Goal: Information Seeking & Learning: Learn about a topic

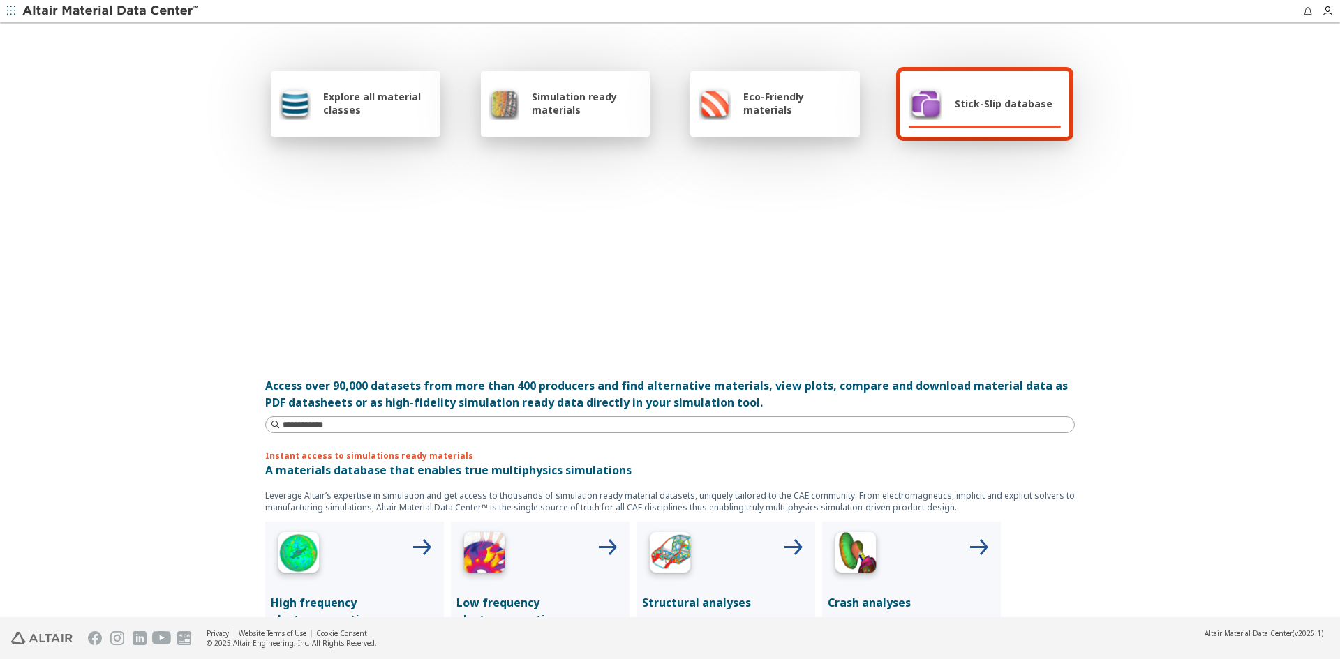
click at [1007, 115] on div "Stick-Slip database" at bounding box center [980, 103] width 144 height 33
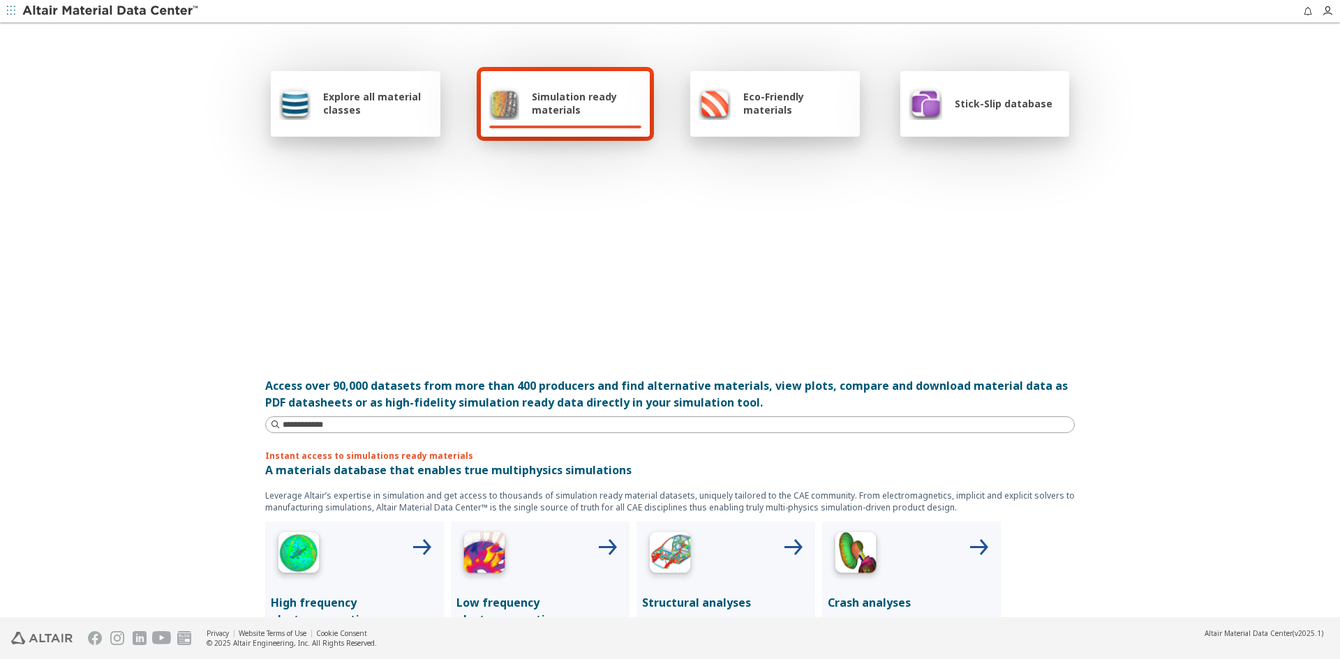
click at [980, 128] on div "Stick-Slip database" at bounding box center [985, 104] width 170 height 66
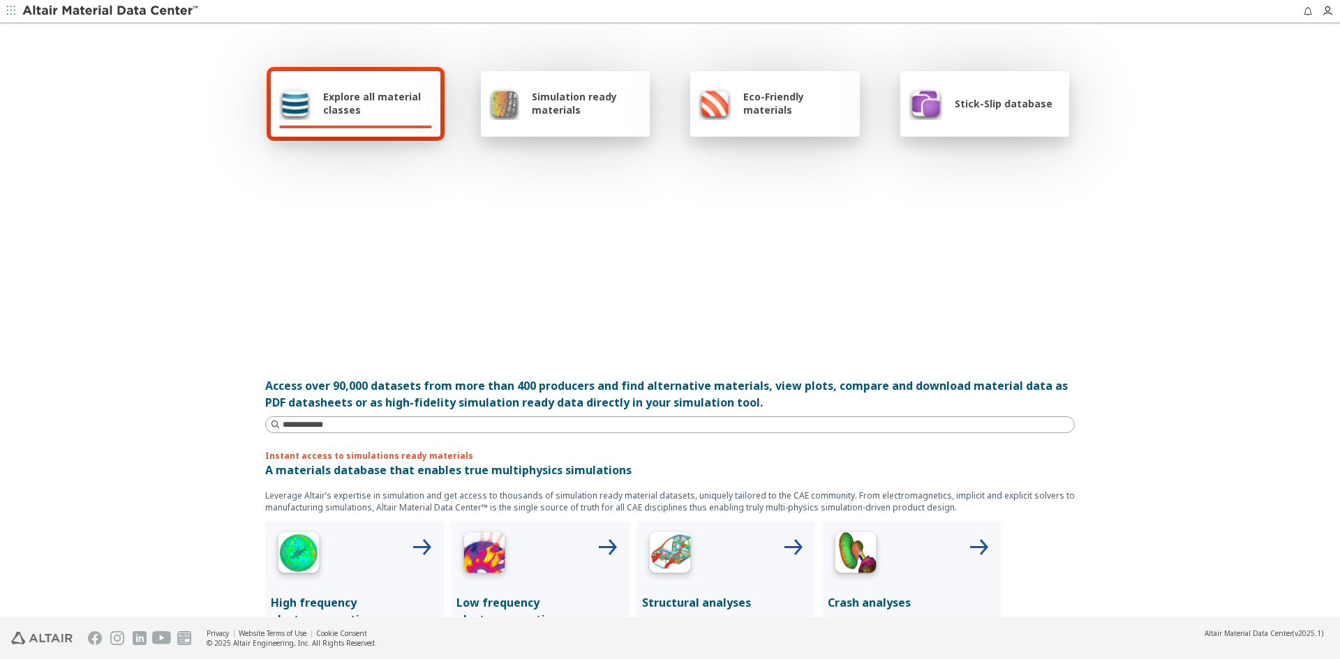
click at [956, 109] on span "Stick-Slip database" at bounding box center [1003, 103] width 98 height 13
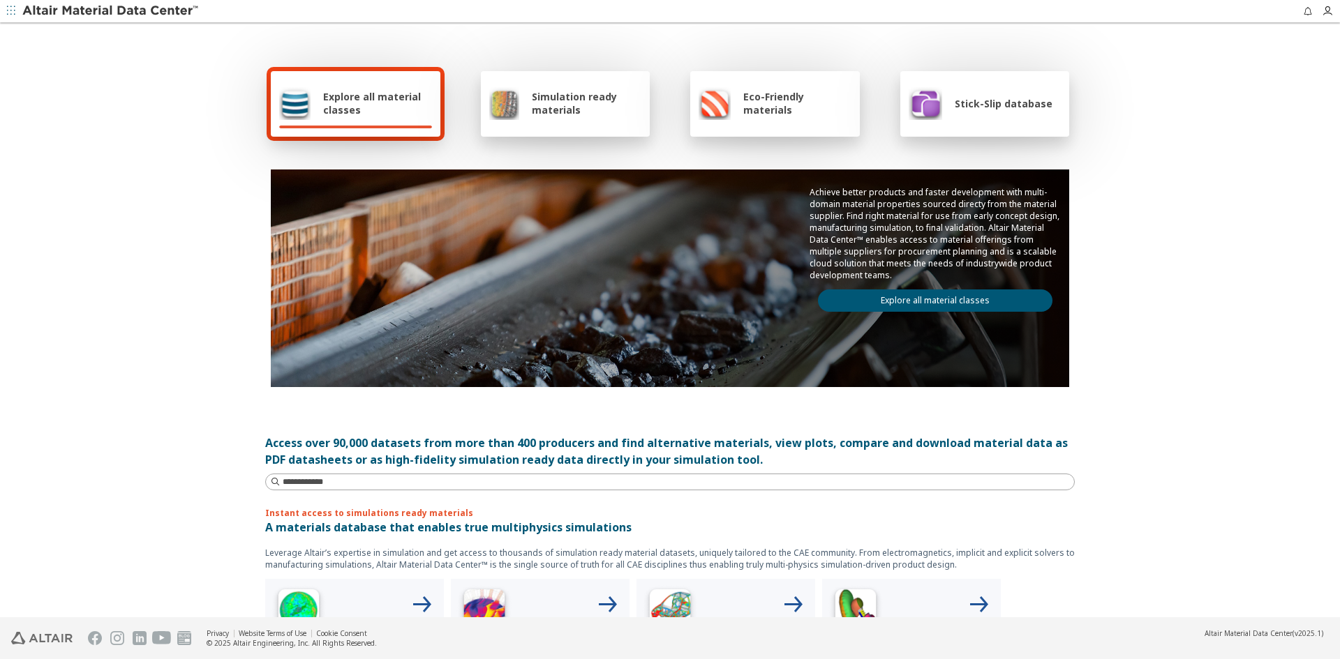
click at [1020, 105] on span "Stick-Slip database" at bounding box center [1003, 103] width 98 height 13
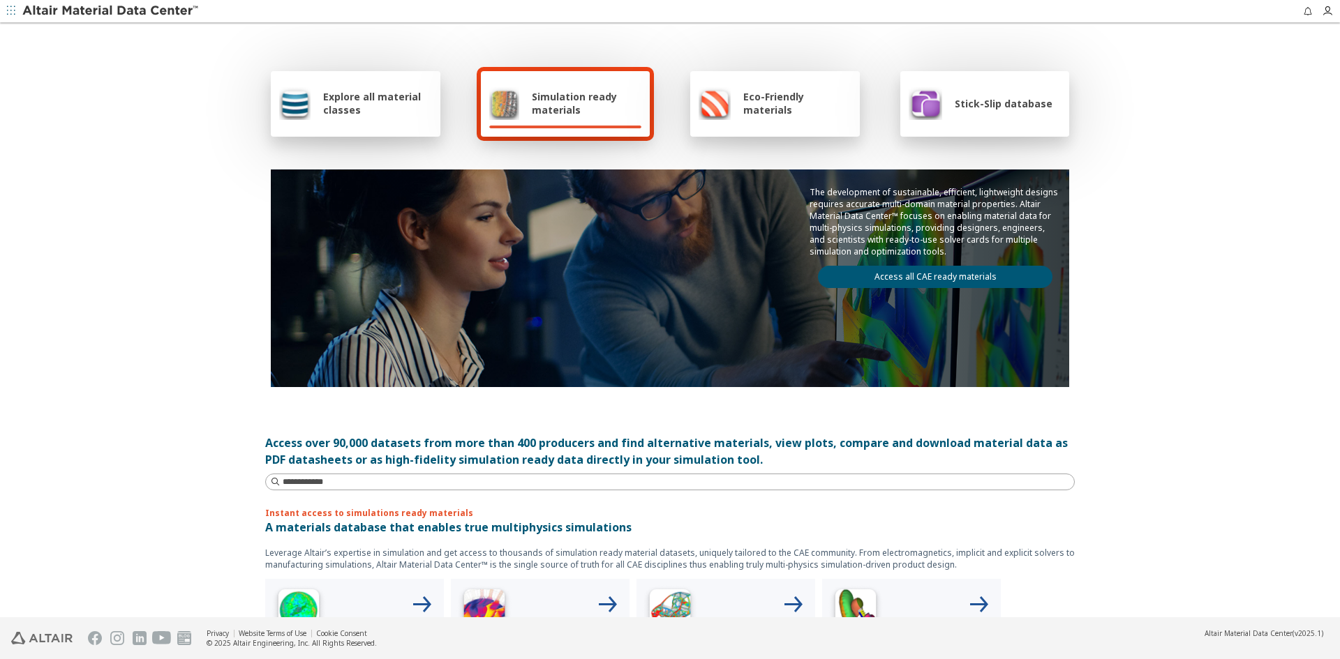
click at [951, 114] on div "Stick-Slip database" at bounding box center [980, 103] width 144 height 33
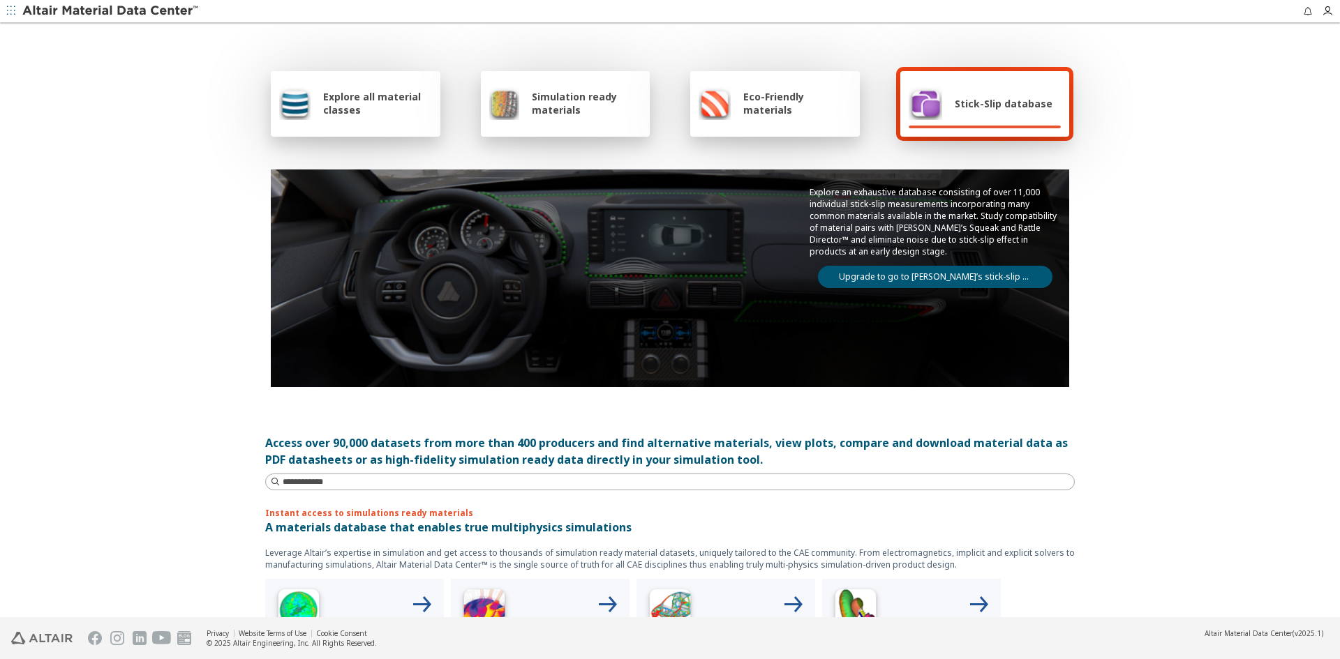
click at [959, 282] on link "Upgrade to go to Altair’s stick-slip database" at bounding box center [935, 277] width 234 height 22
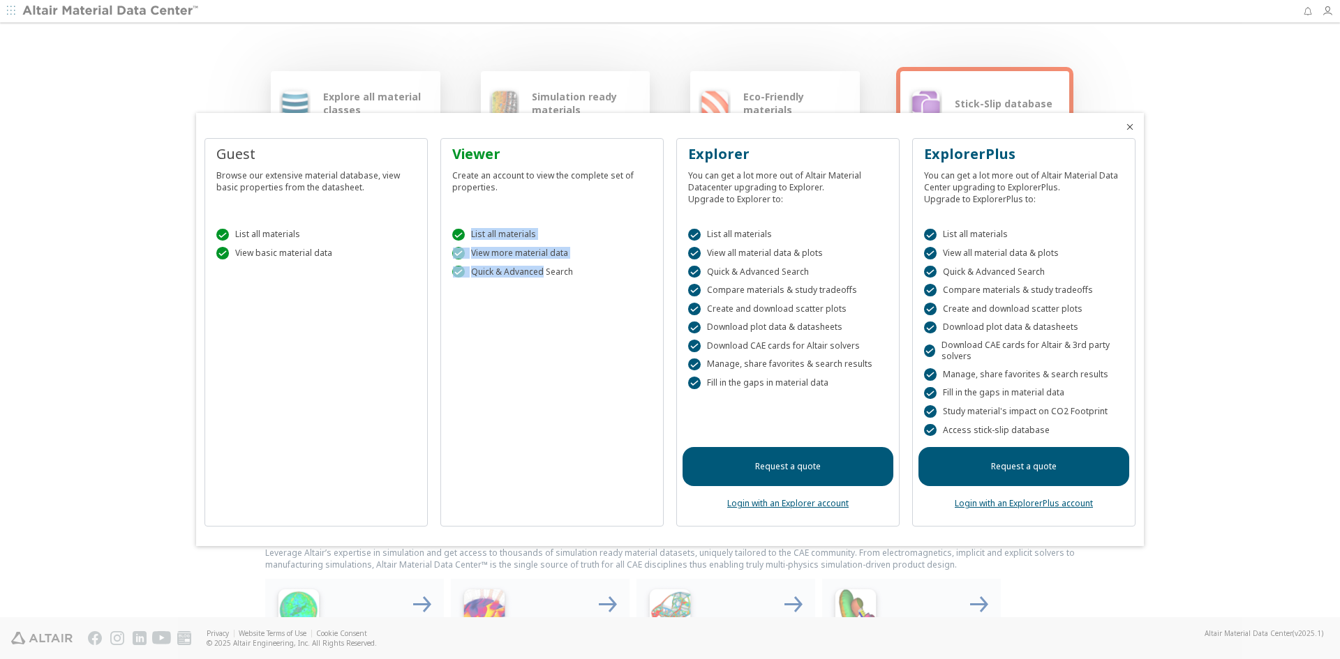
drag, startPoint x: 534, startPoint y: 234, endPoint x: 543, endPoint y: 279, distance: 46.1
click at [543, 279] on div " List all materials  View more material data  Quick & Advanced Search" at bounding box center [552, 250] width 211 height 78
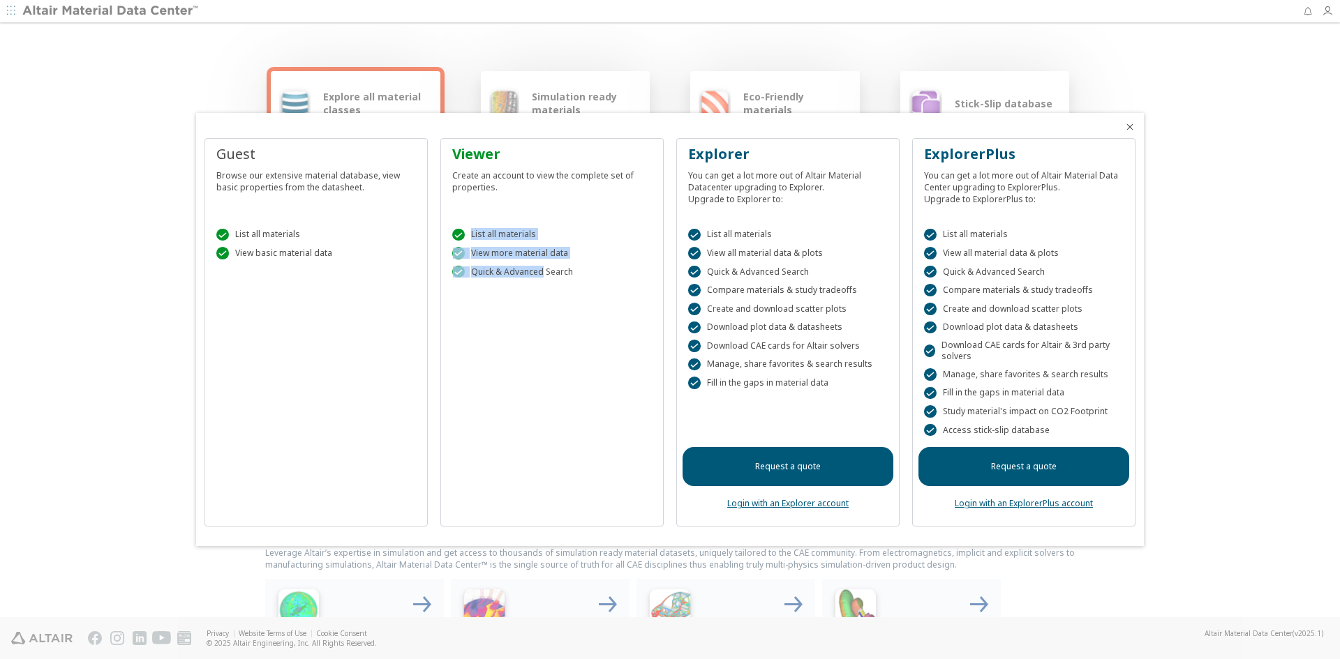
drag, startPoint x: 1133, startPoint y: 123, endPoint x: 1204, endPoint y: 123, distance: 70.5
click at [1133, 123] on icon "Close" at bounding box center [1129, 126] width 11 height 11
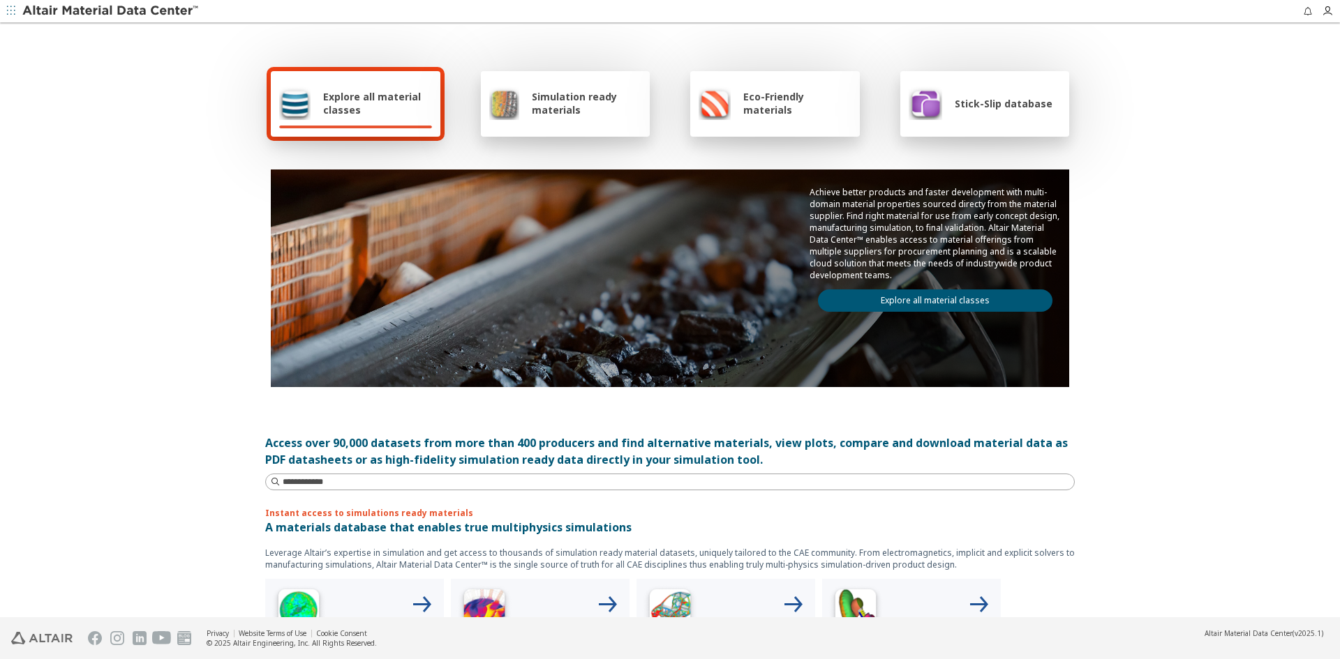
click at [1208, 163] on div "Explore all material classes Simulation ready materials Eco-Friendly materials …" at bounding box center [670, 321] width 1340 height 594
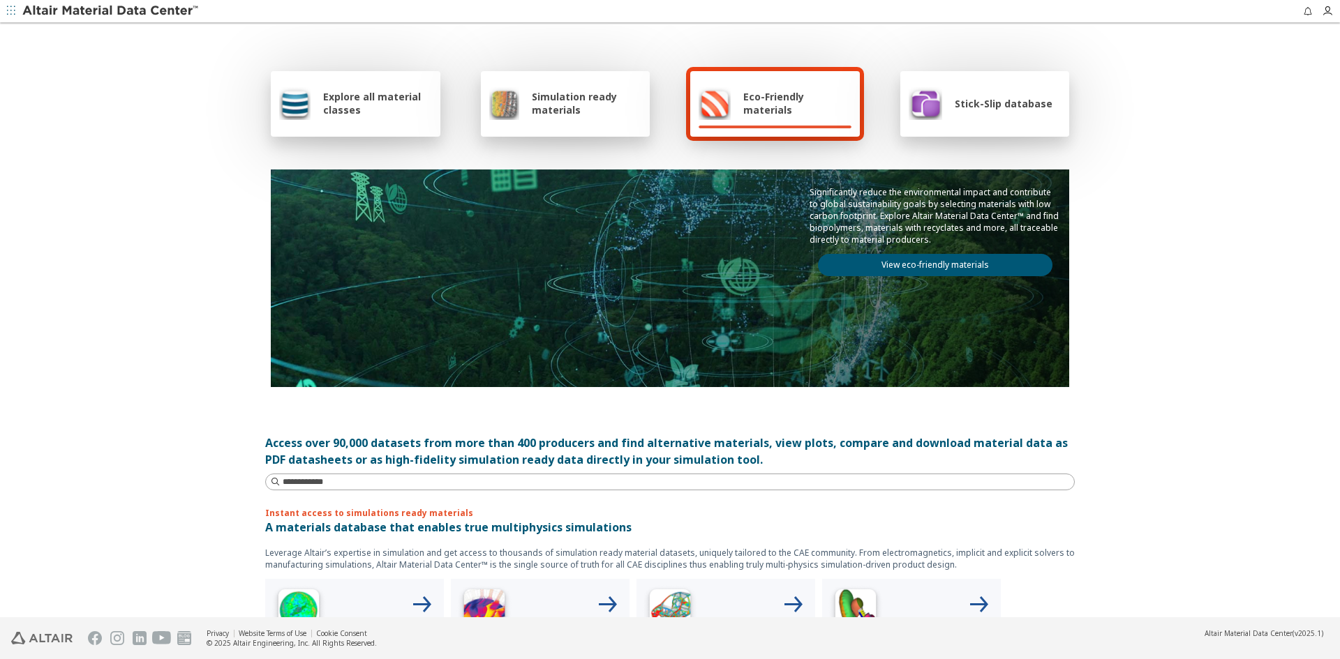
click at [963, 124] on div "Stick-Slip database" at bounding box center [985, 104] width 170 height 66
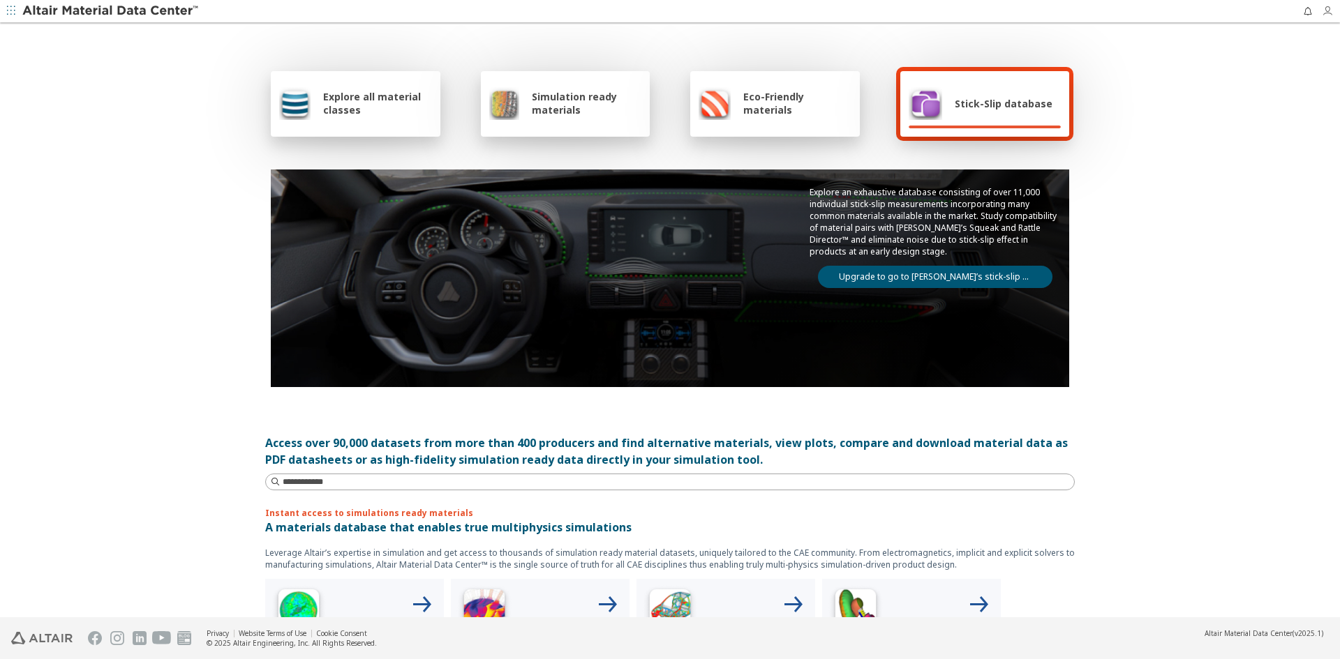
click at [1329, 12] on icon "button" at bounding box center [1326, 11] width 11 height 11
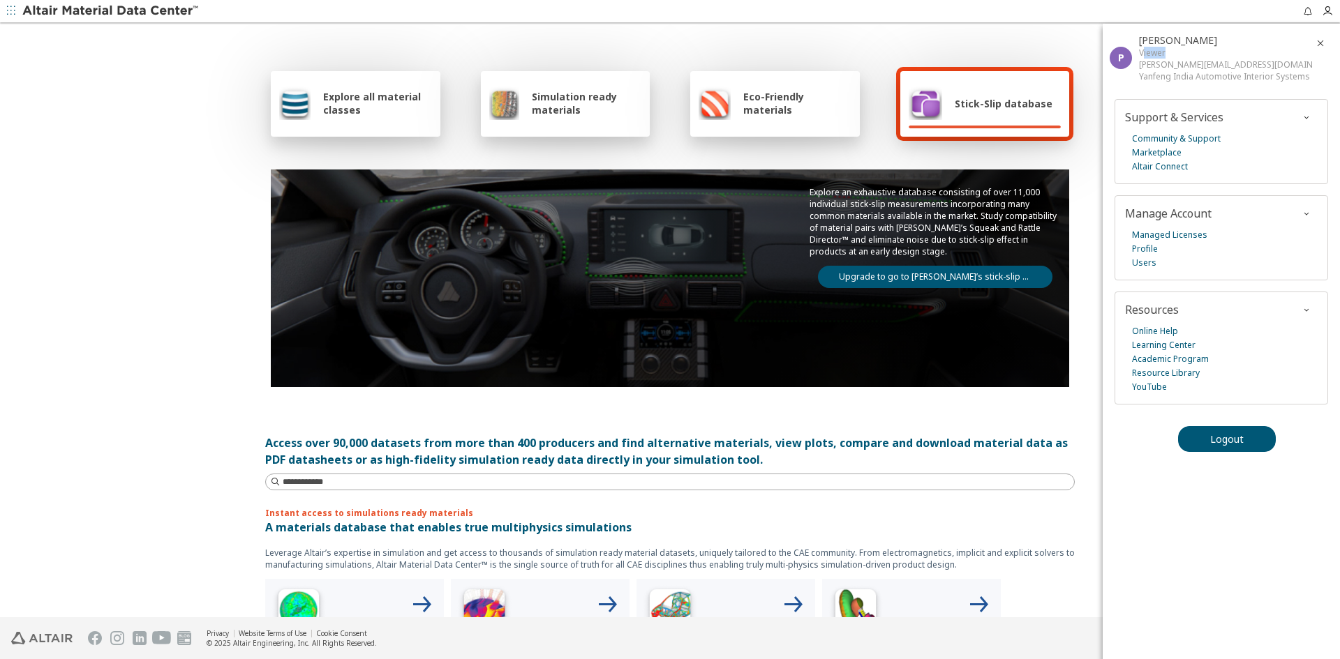
drag, startPoint x: 1169, startPoint y: 48, endPoint x: 1143, endPoint y: 49, distance: 26.5
click at [1143, 49] on div "Viewer" at bounding box center [1225, 53] width 173 height 12
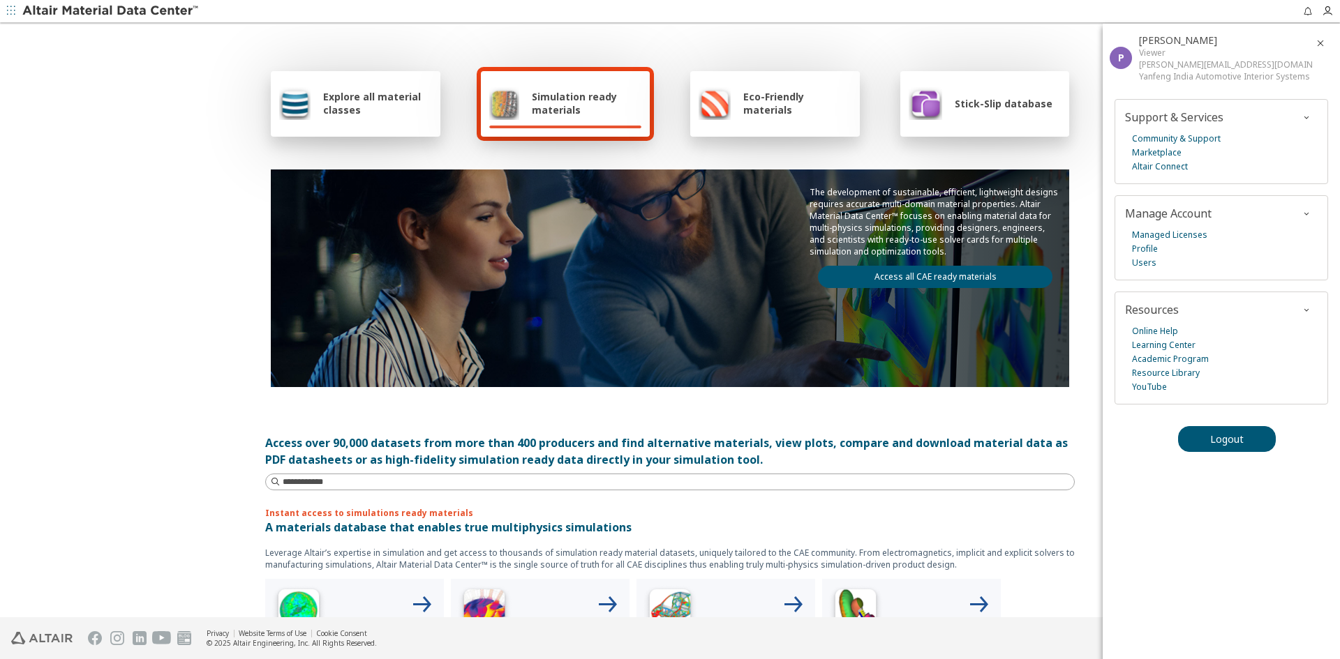
click at [1086, 283] on div "Explore all material classes Simulation ready materials Eco-Friendly materials …" at bounding box center [670, 321] width 1340 height 594
click at [869, 34] on div "Explore all material classes Simulation ready materials Eco-Friendly materials …" at bounding box center [669, 226] width 809 height 405
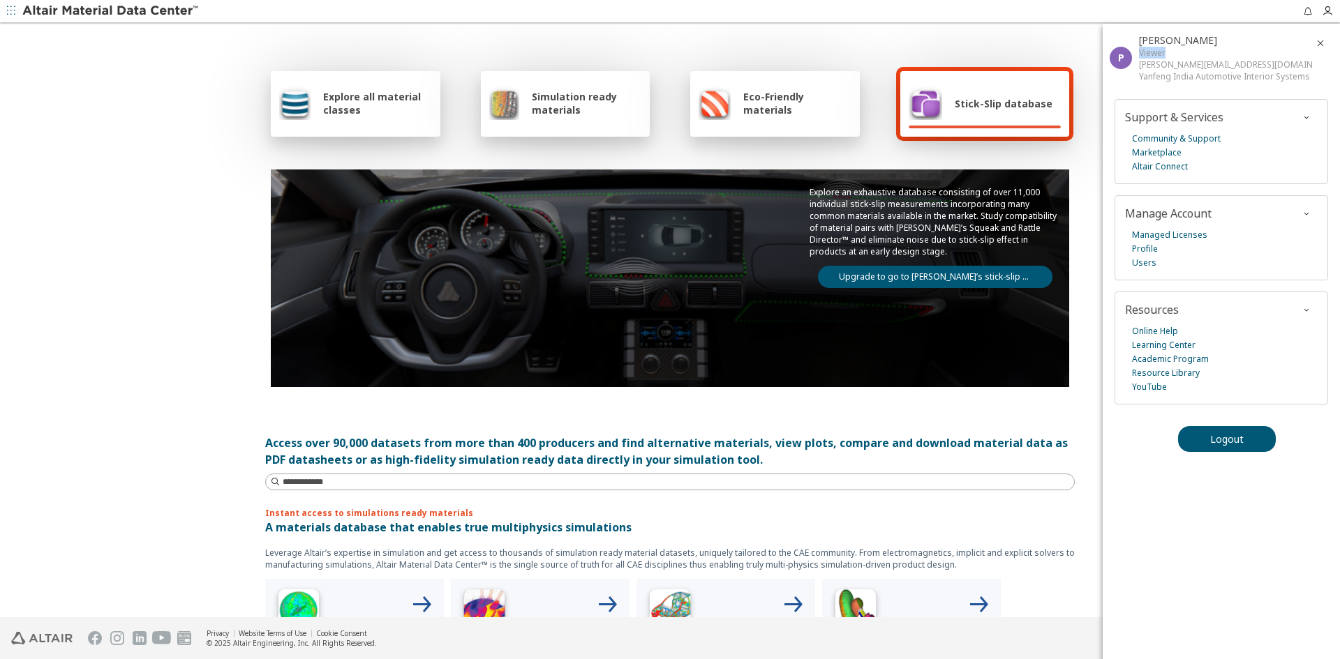
drag, startPoint x: 1169, startPoint y: 53, endPoint x: 1140, endPoint y: 55, distance: 29.4
click at [1140, 55] on div "Viewer" at bounding box center [1225, 53] width 173 height 12
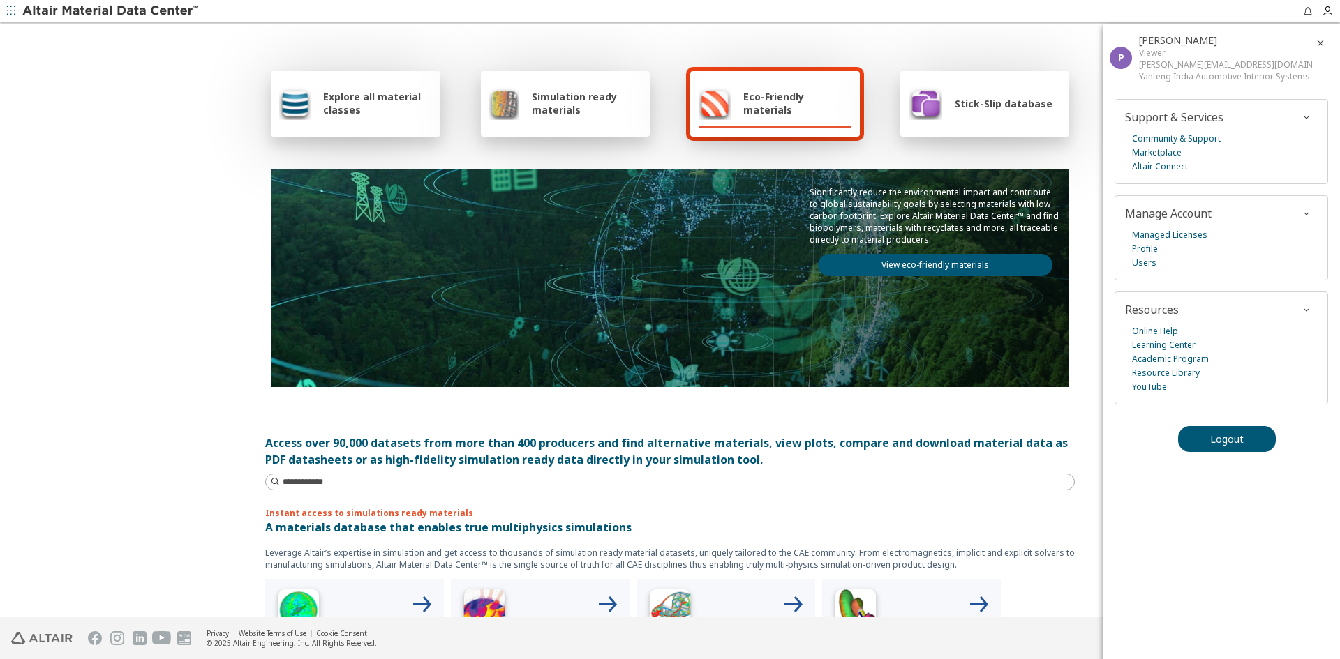
click at [1010, 98] on span "Stick-Slip database" at bounding box center [1003, 103] width 98 height 13
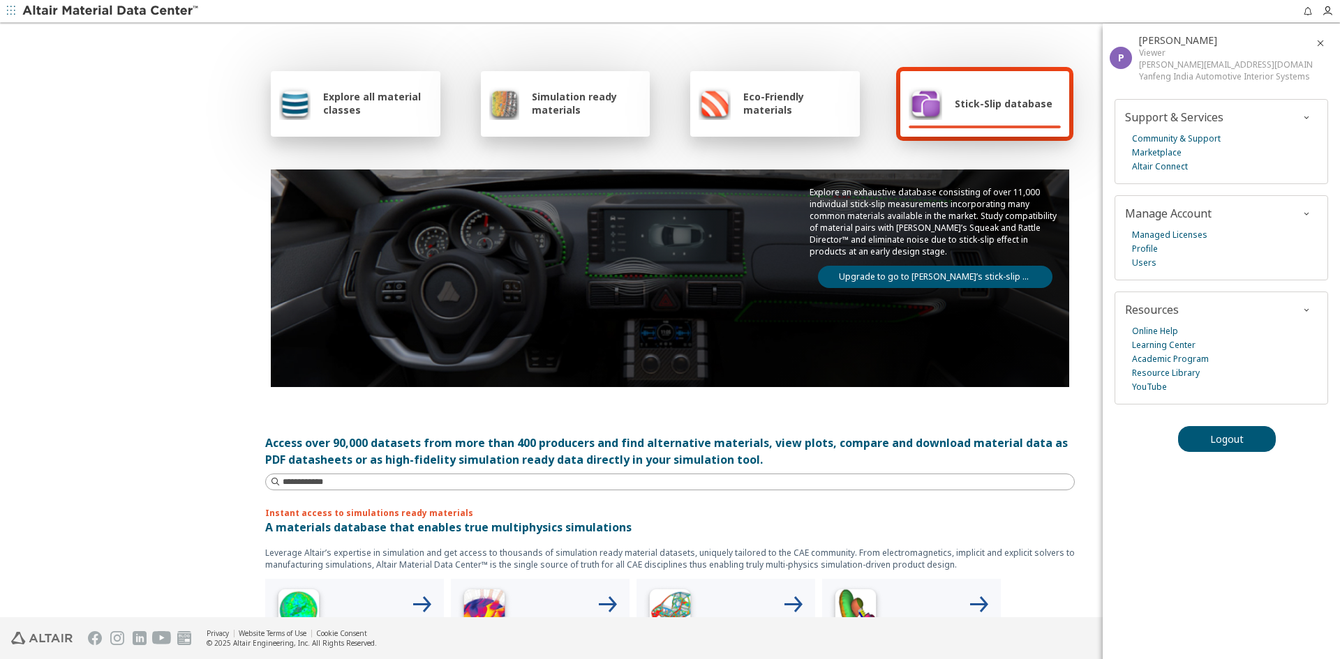
click at [932, 278] on link "Upgrade to go to Altair’s stick-slip database" at bounding box center [935, 277] width 234 height 22
